Goal: Navigation & Orientation: Find specific page/section

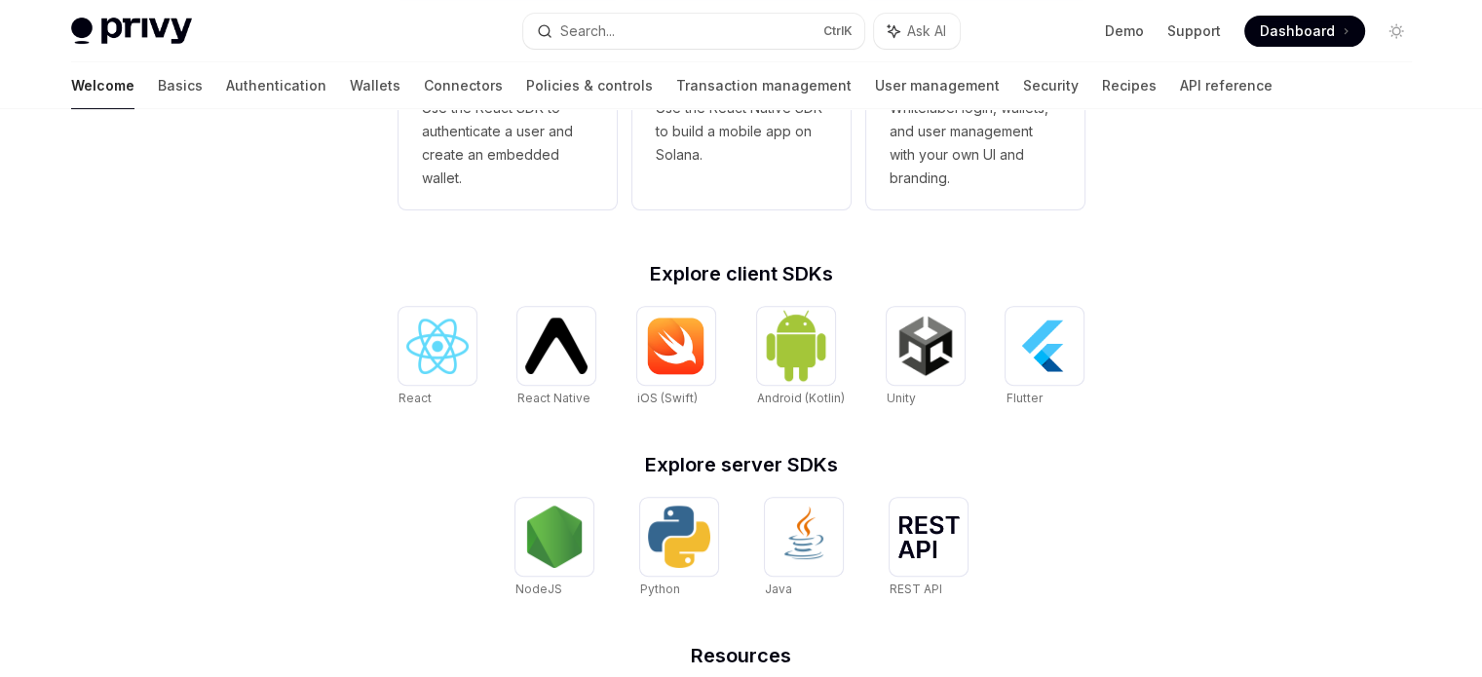
scroll to position [682, 0]
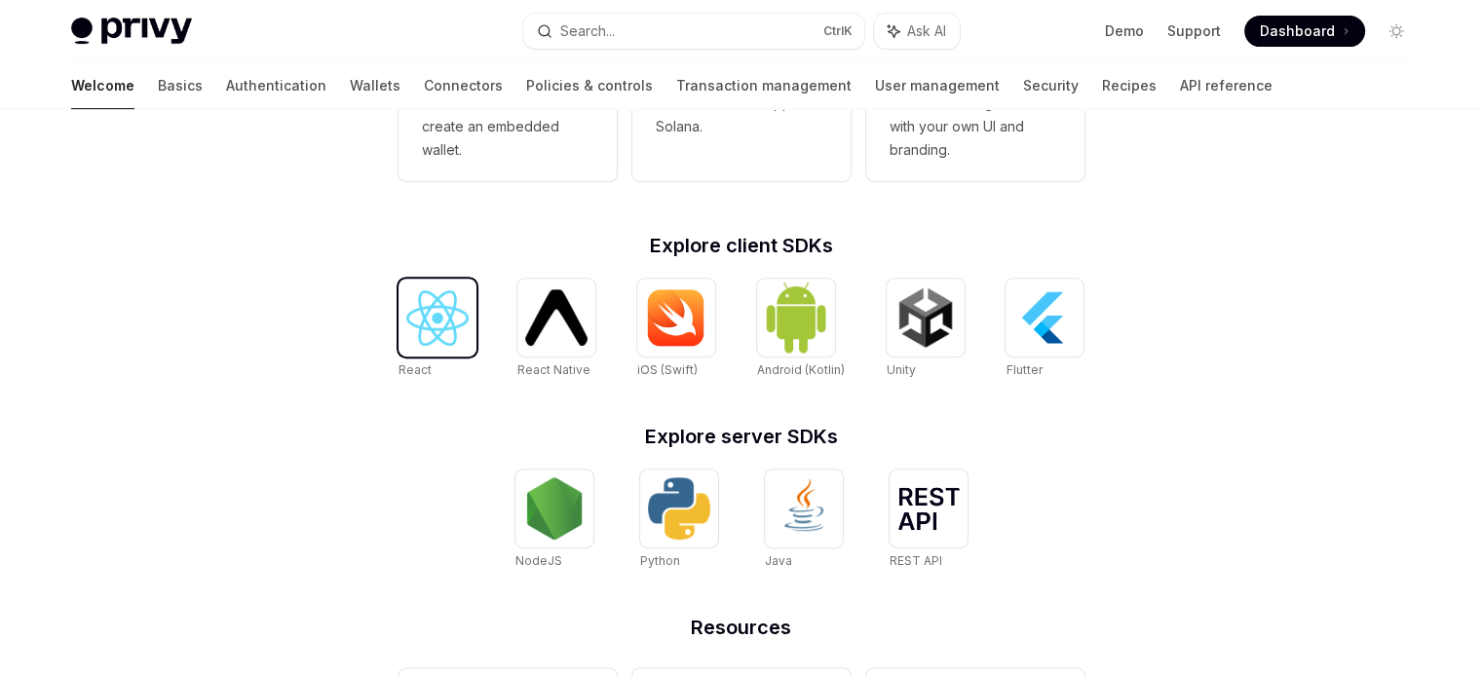
click at [406, 347] on div at bounding box center [437, 318] width 78 height 78
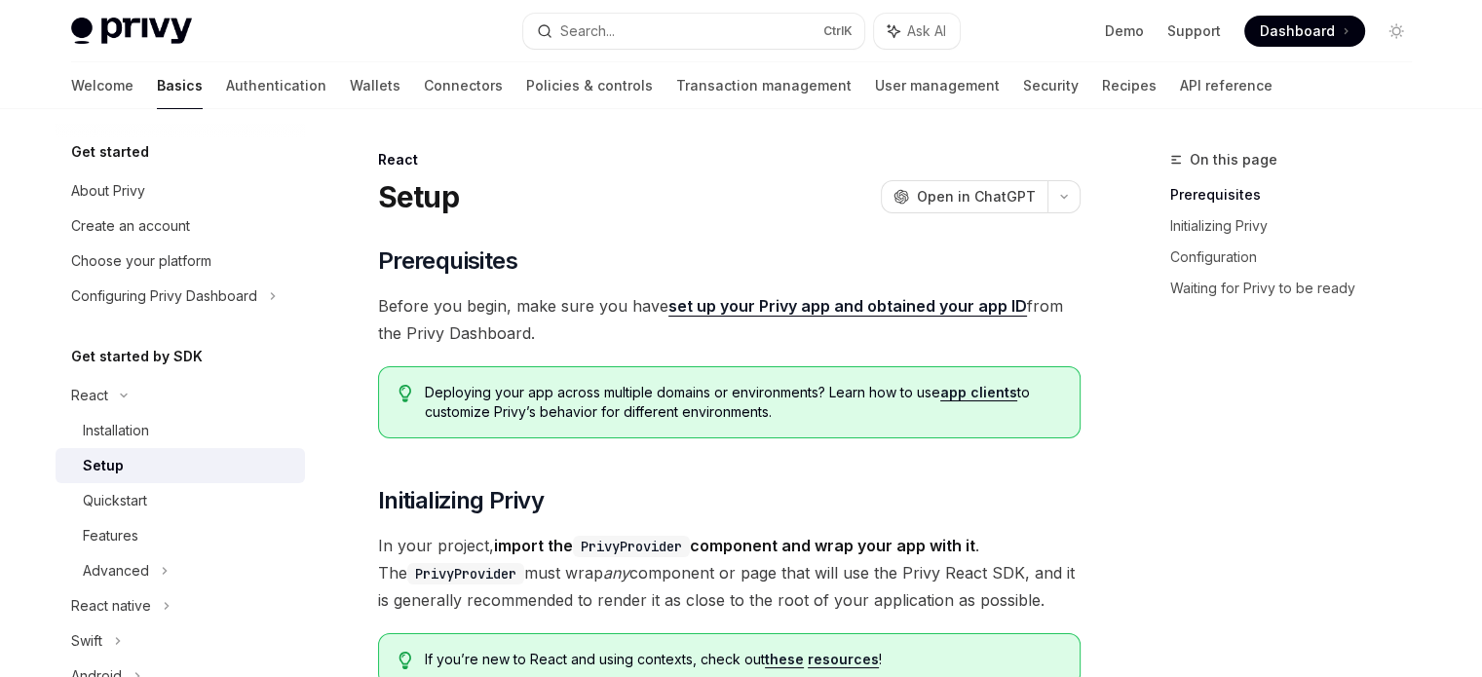
click at [200, 50] on div "Privy Docs home page Search... Ctrl K Ask AI Demo Support Dashboard Dashboard S…" at bounding box center [741, 31] width 1340 height 62
click at [175, 22] on img at bounding box center [131, 31] width 121 height 27
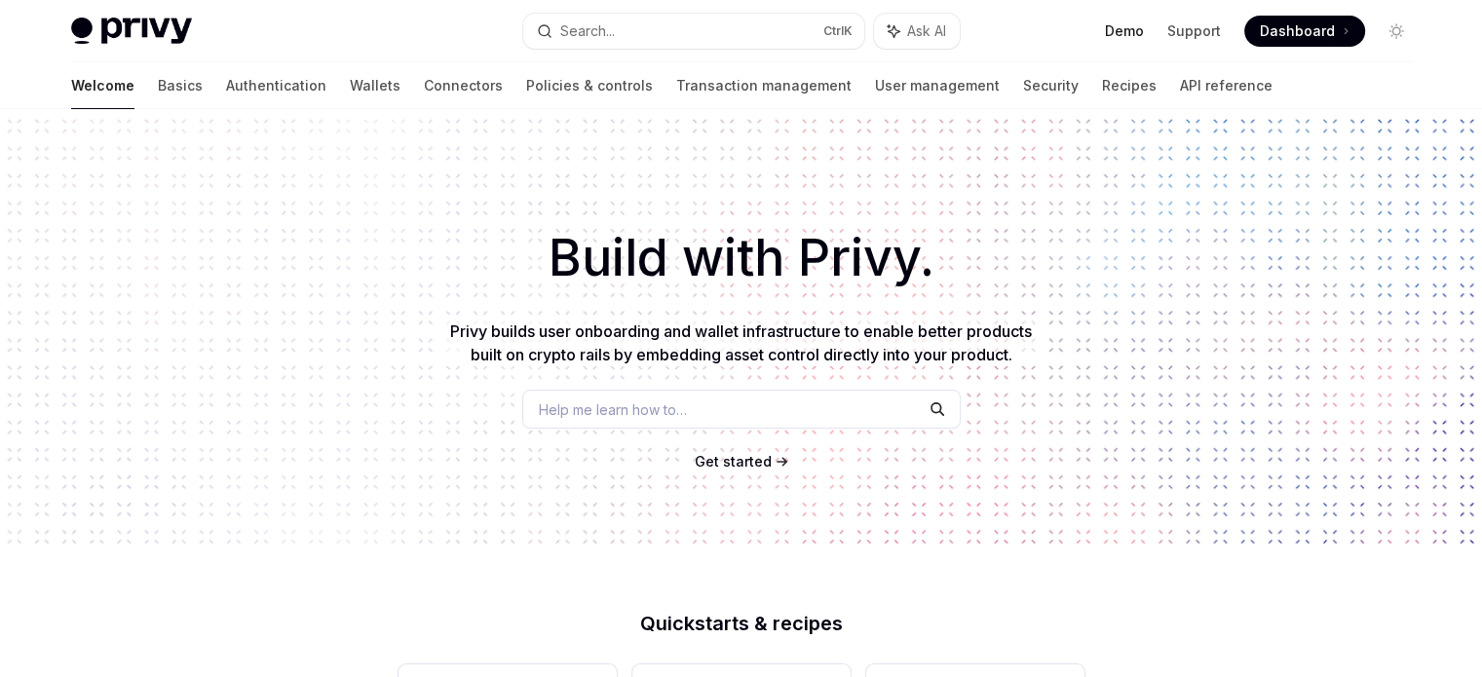
click at [1115, 33] on link "Demo" at bounding box center [1124, 30] width 39 height 19
click at [133, 41] on img at bounding box center [131, 31] width 121 height 27
type textarea "*"
